Goal: Task Accomplishment & Management: Manage account settings

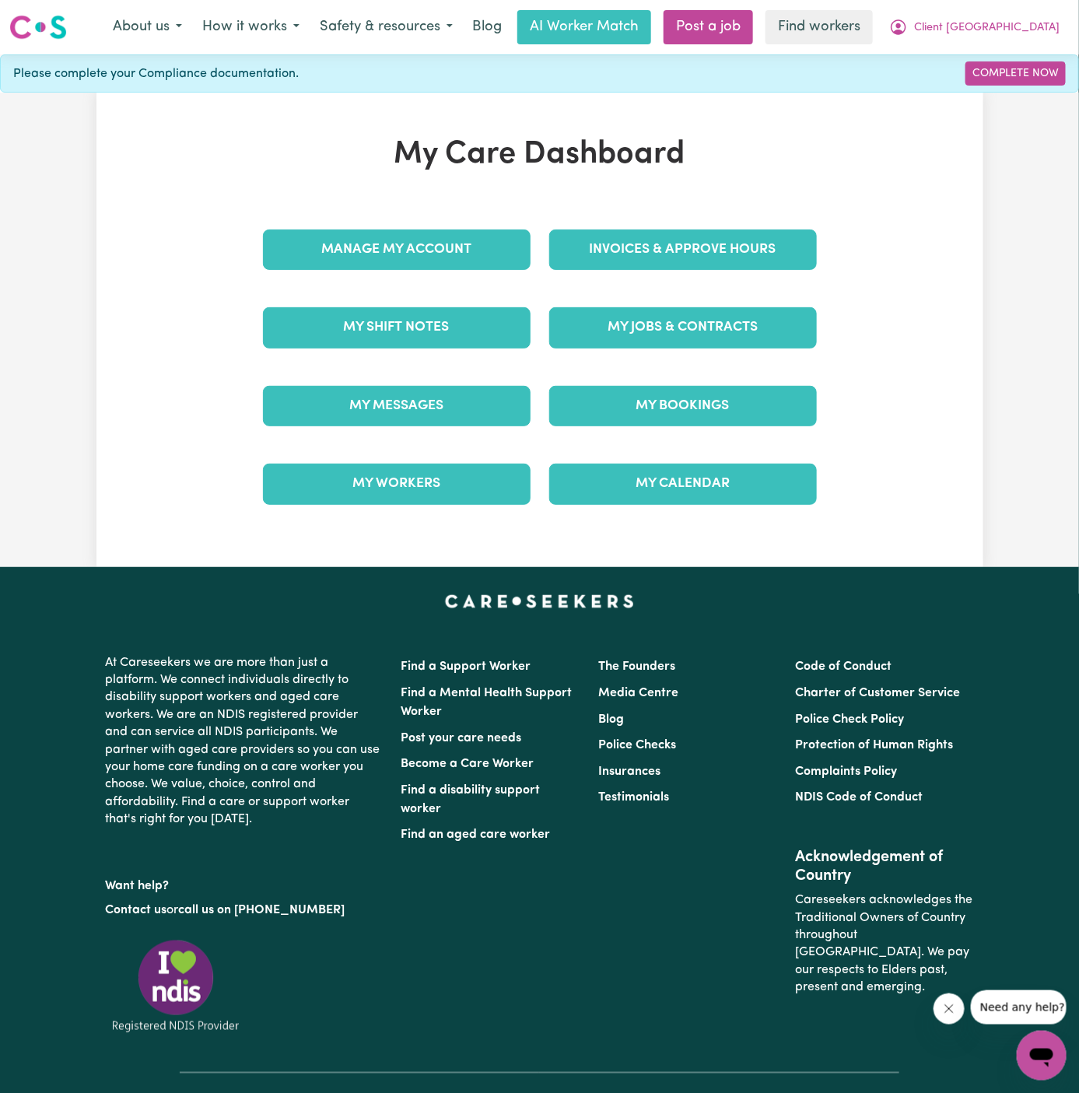
click at [719, 347] on div "My Jobs & Contracts" at bounding box center [683, 328] width 286 height 78
click at [624, 316] on link "My Jobs & Contracts" at bounding box center [683, 327] width 268 height 40
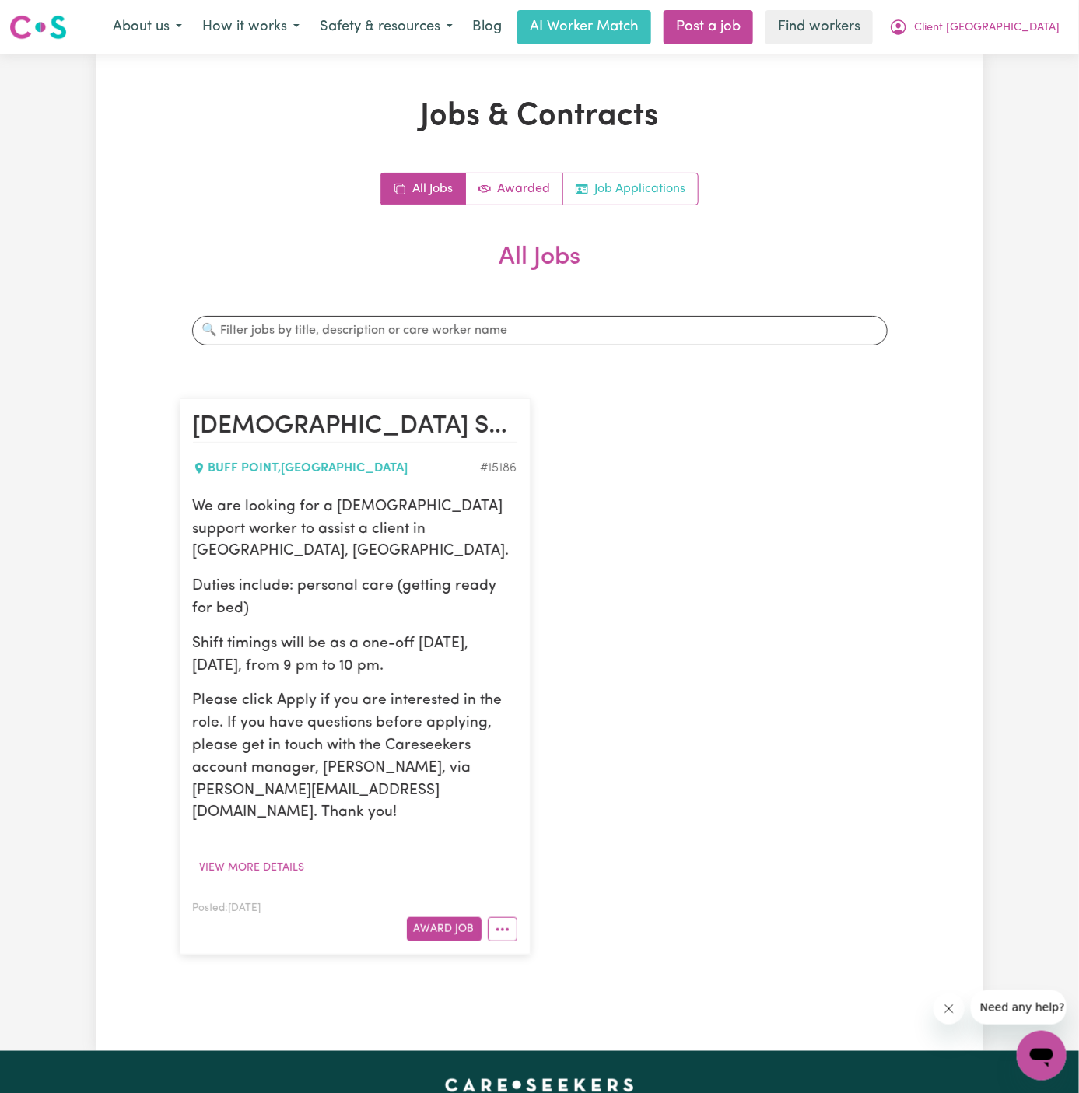
click at [647, 189] on link "Job Applications" at bounding box center [630, 188] width 135 height 31
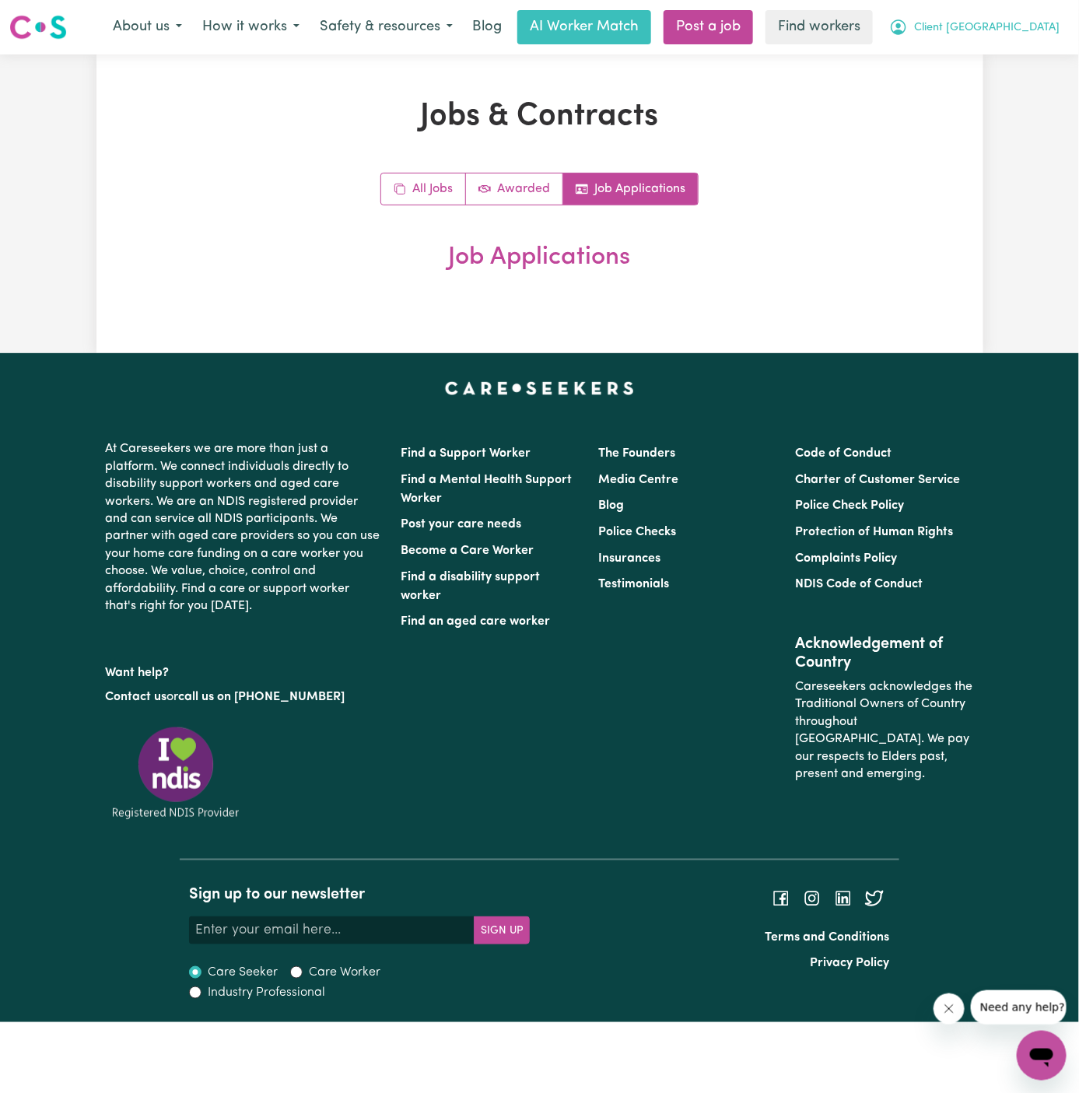
click at [1040, 31] on span "Client [GEOGRAPHIC_DATA]" at bounding box center [986, 27] width 145 height 17
click at [1040, 82] on link "Logout" at bounding box center [1007, 90] width 123 height 30
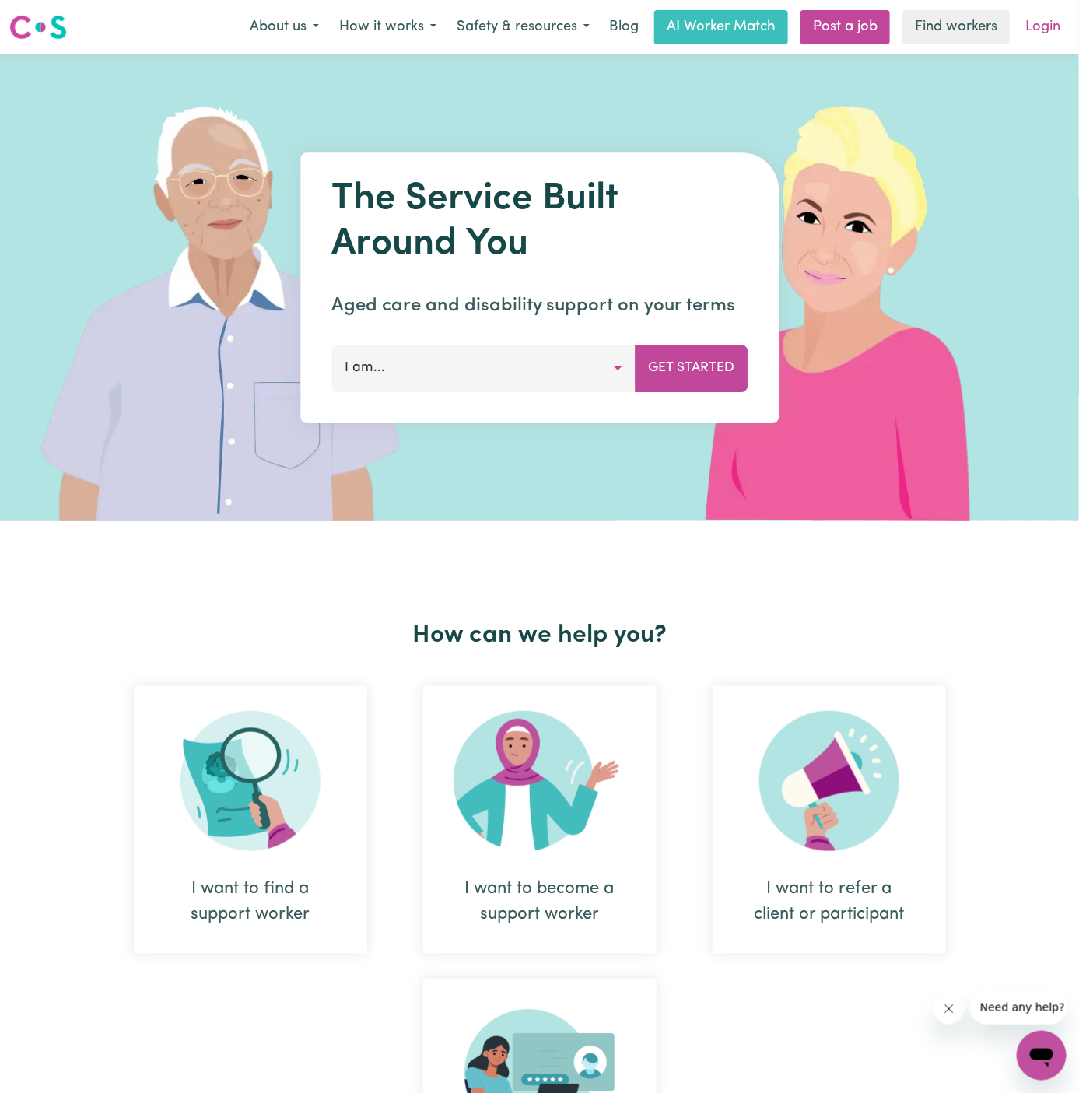
click at [1040, 40] on link "Login" at bounding box center [1043, 27] width 54 height 34
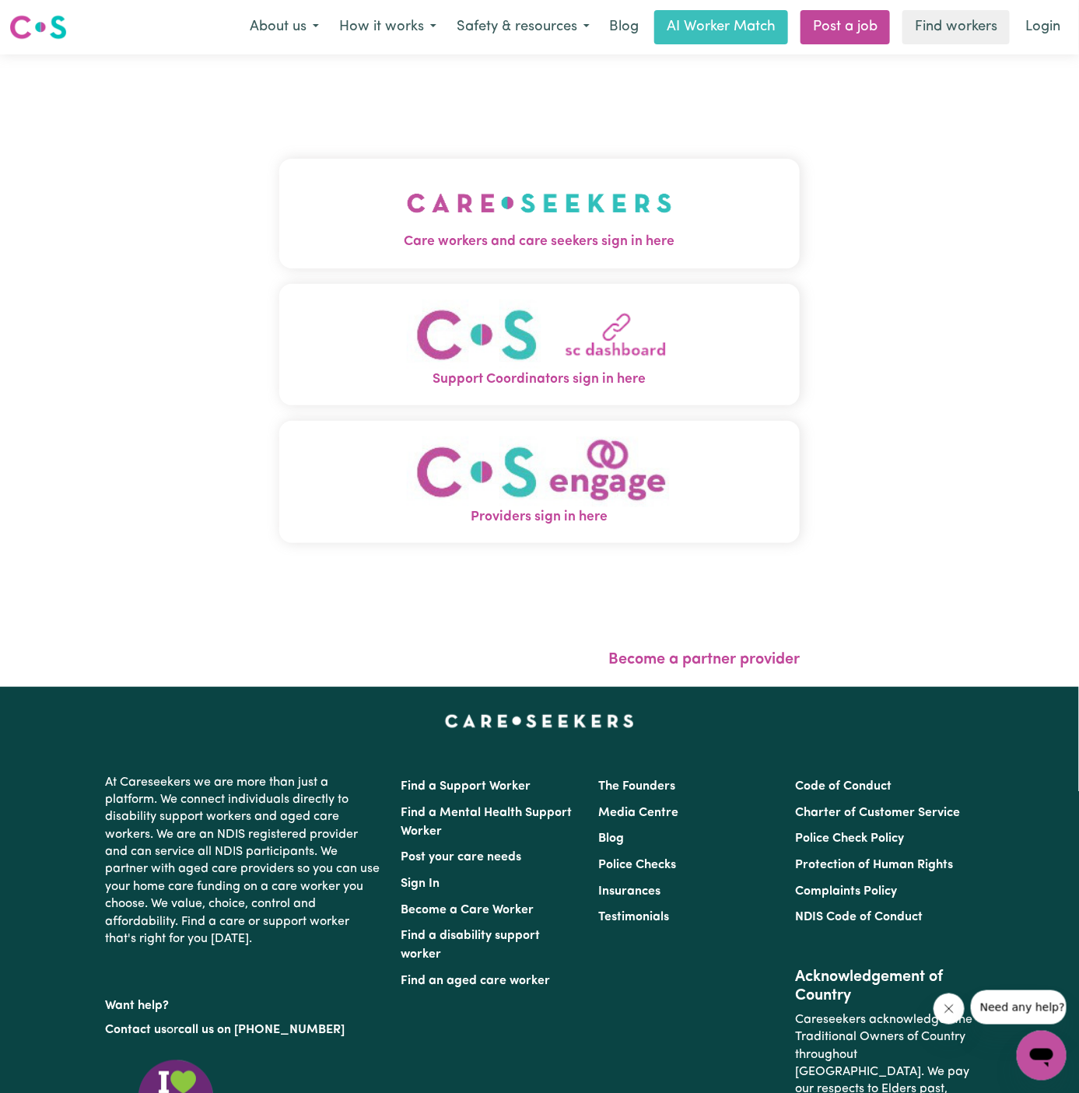
click at [628, 199] on img "Care workers and care seekers sign in here" at bounding box center [539, 203] width 265 height 58
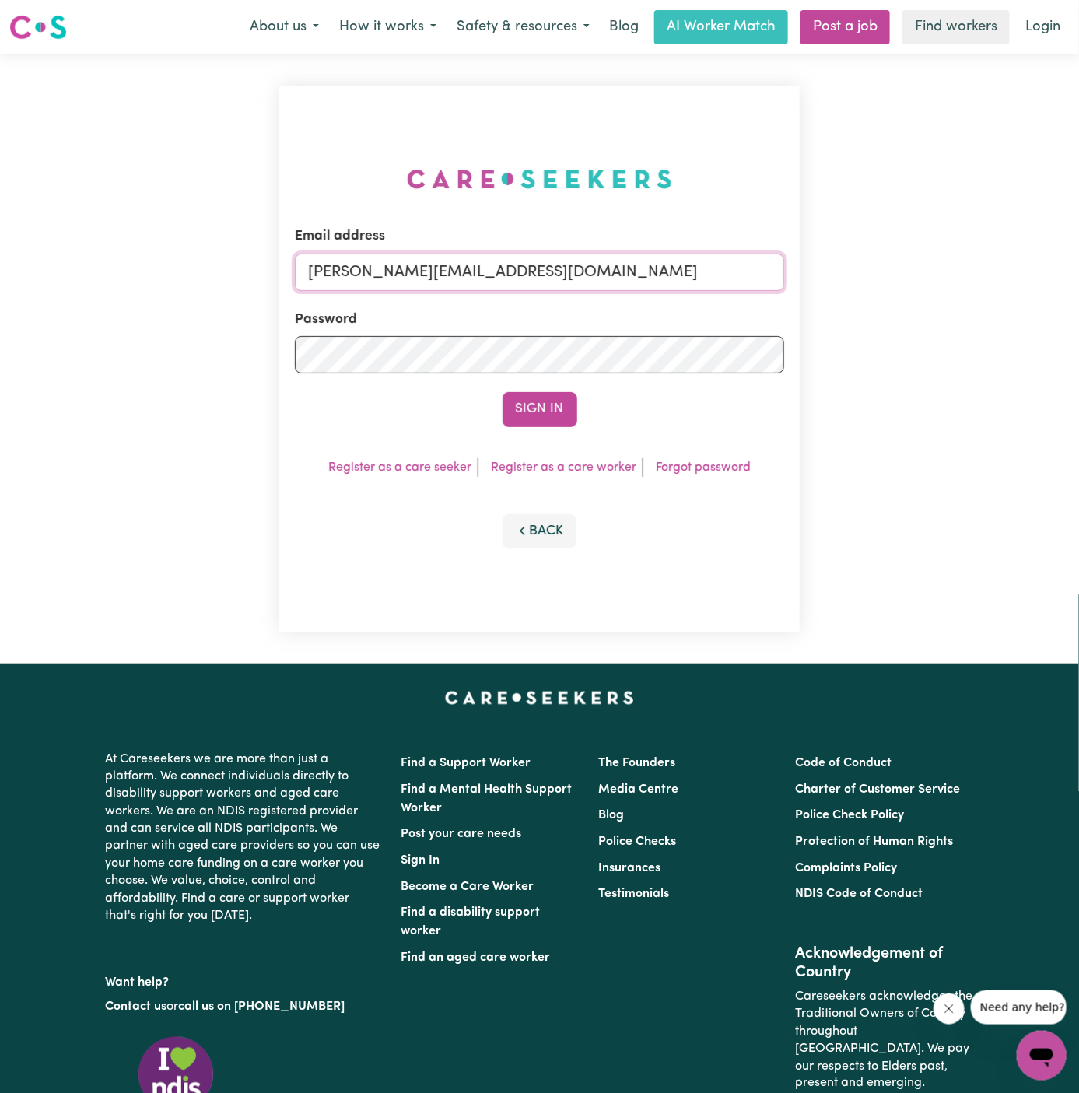
click at [443, 275] on input "dyan@careseekers.com.au" at bounding box center [540, 272] width 490 height 37
drag, startPoint x: 388, startPoint y: 271, endPoint x: 887, endPoint y: 292, distance: 499.1
click at [887, 292] on div "Email address superuser~AlbeyMtColahALC@careseekers.com.au Password Sign In Reg…" at bounding box center [539, 358] width 1079 height 609
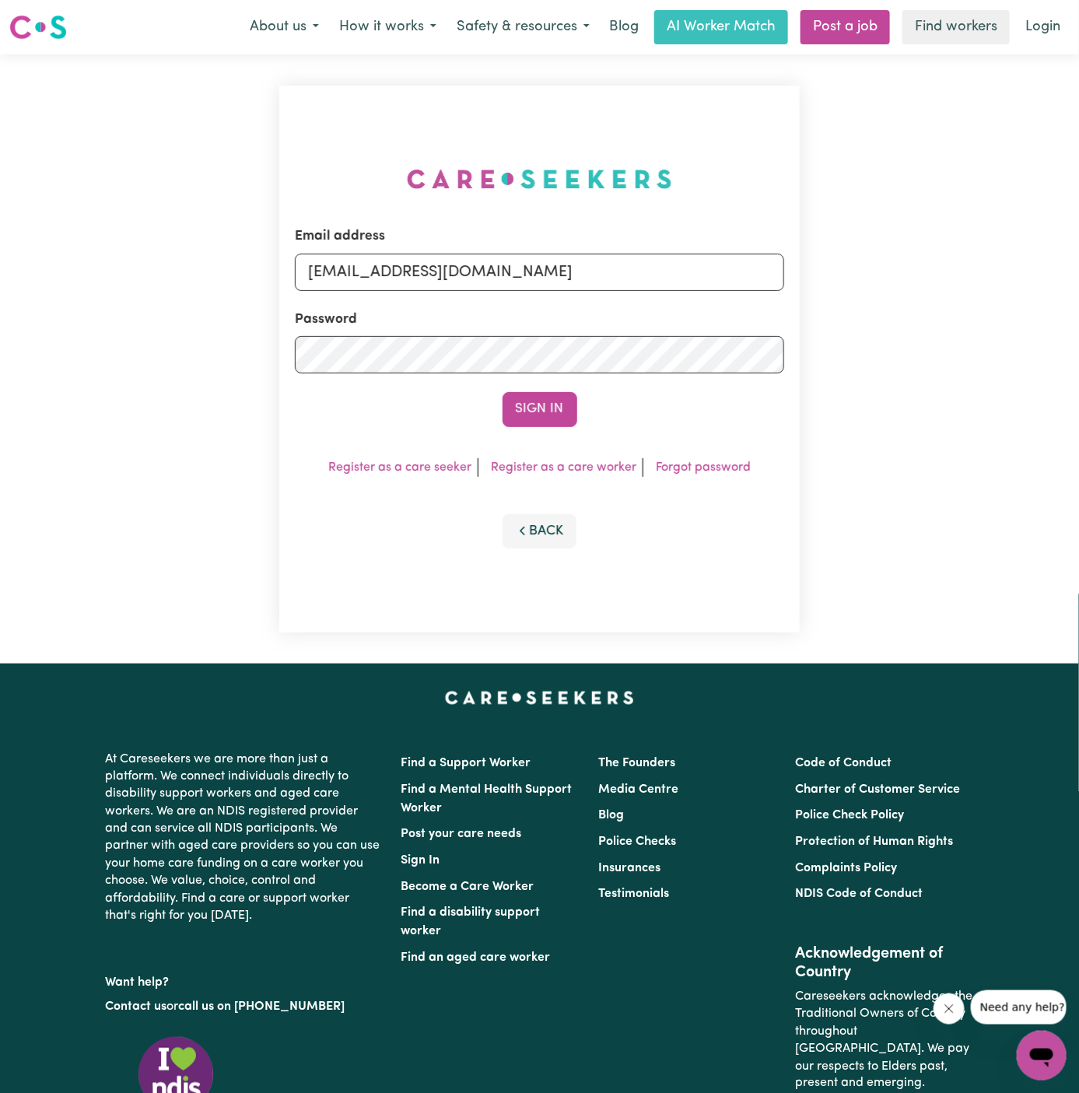
type input "superuser~ClientLaneCoveHOC@careseekers.com.au"
click at [502, 392] on button "Sign In" at bounding box center [539, 409] width 75 height 34
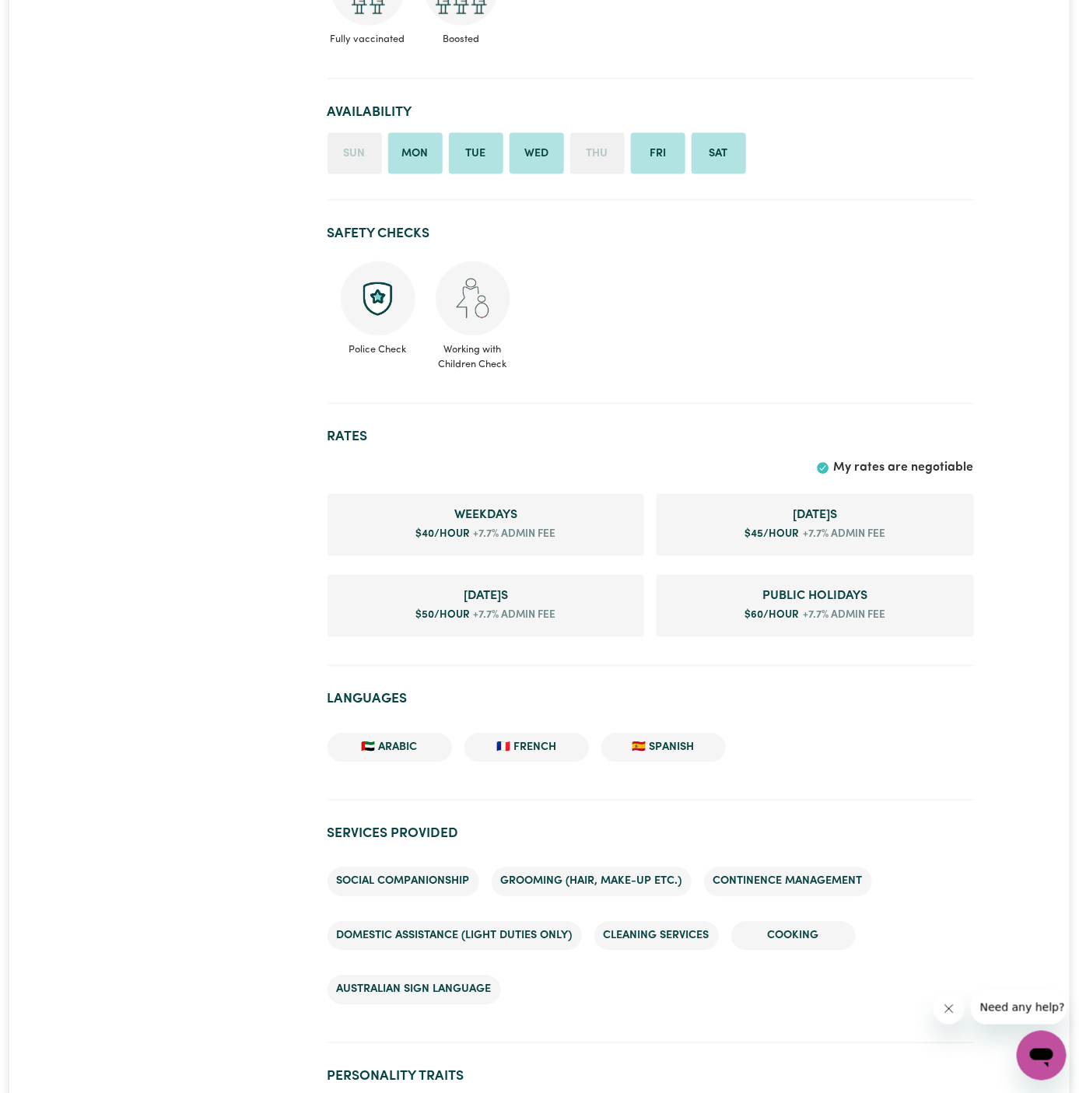
scroll to position [1094, 0]
